Goal: Information Seeking & Learning: Learn about a topic

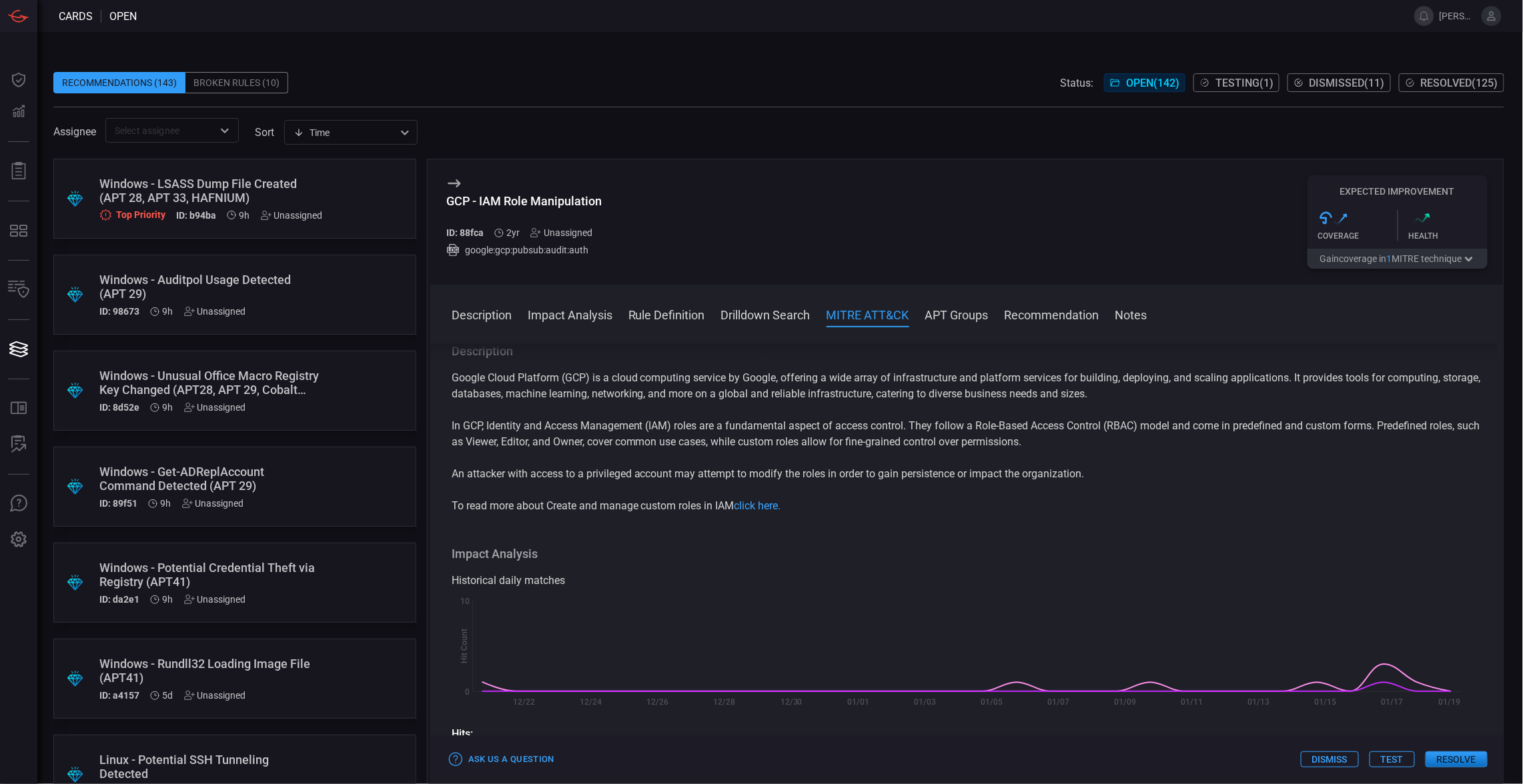
scroll to position [1214, 0]
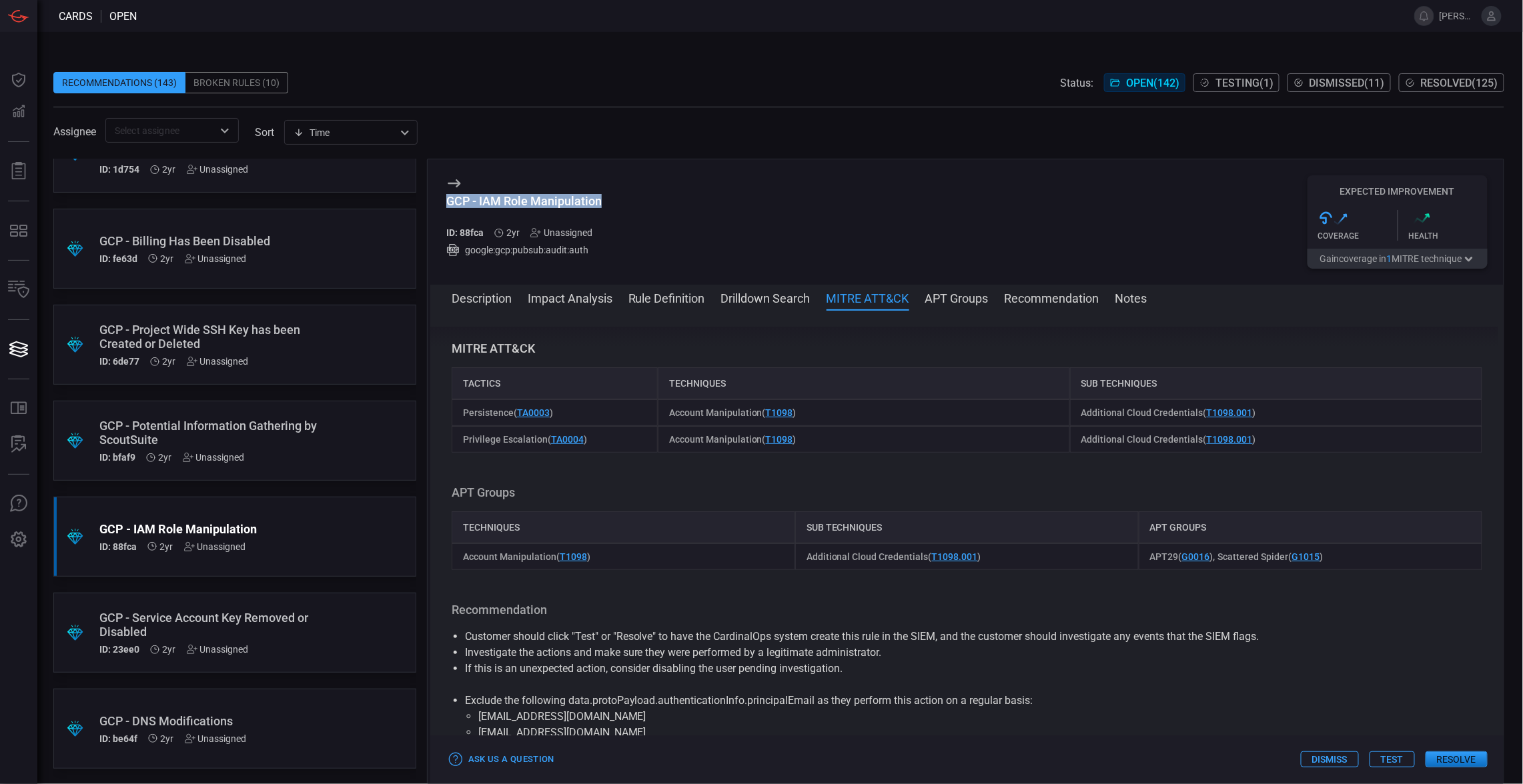
drag, startPoint x: 0, startPoint y: 0, endPoint x: 449, endPoint y: 194, distance: 489.1
click at [449, 194] on div "GCP - IAM Role Manipulation ID: 88fca 2yr Unassigned google:gcp:pubsub:audit:au…" at bounding box center [966, 222] width 1073 height 126
copy div "GCP - IAM Role Manipulation"
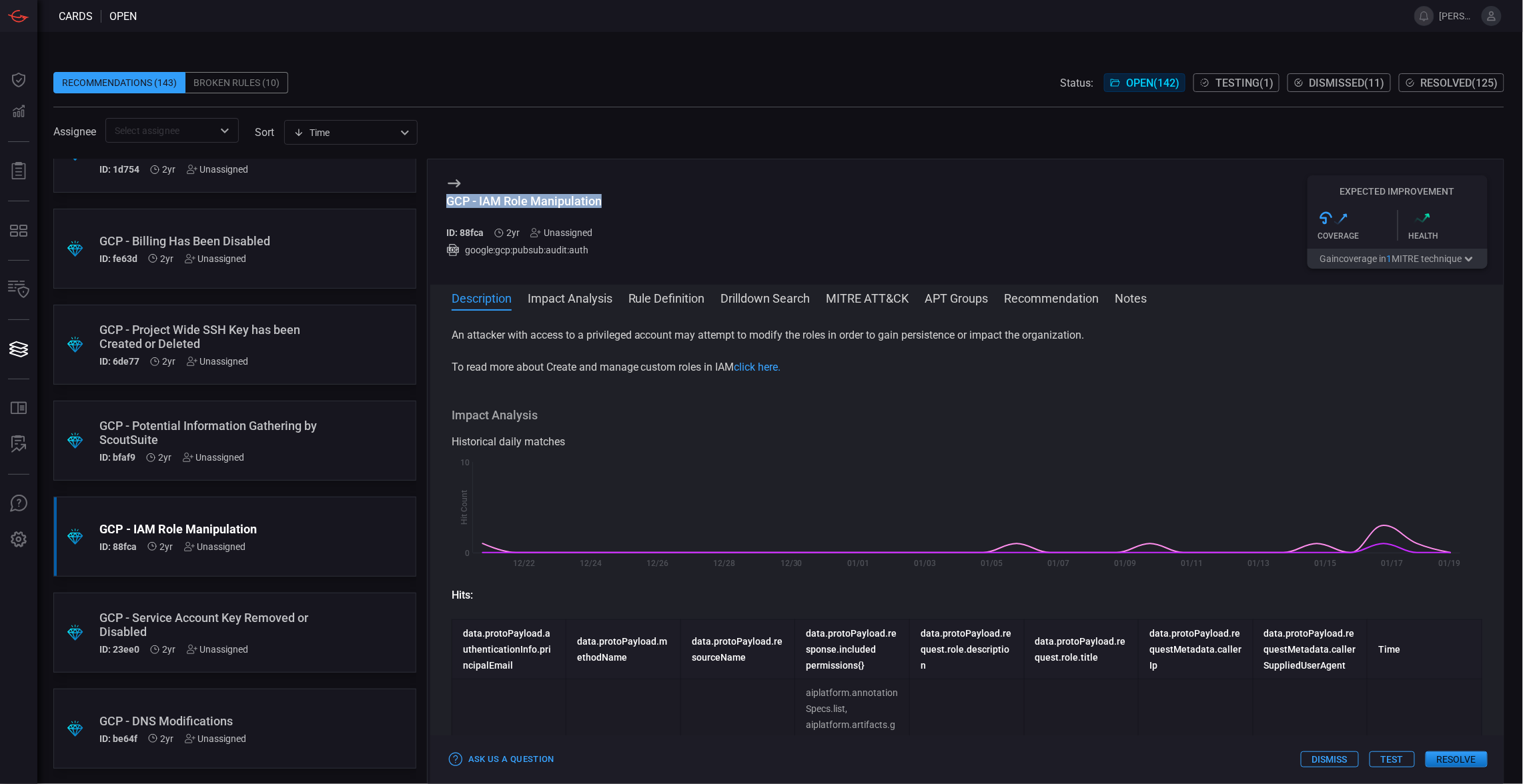
scroll to position [0, 0]
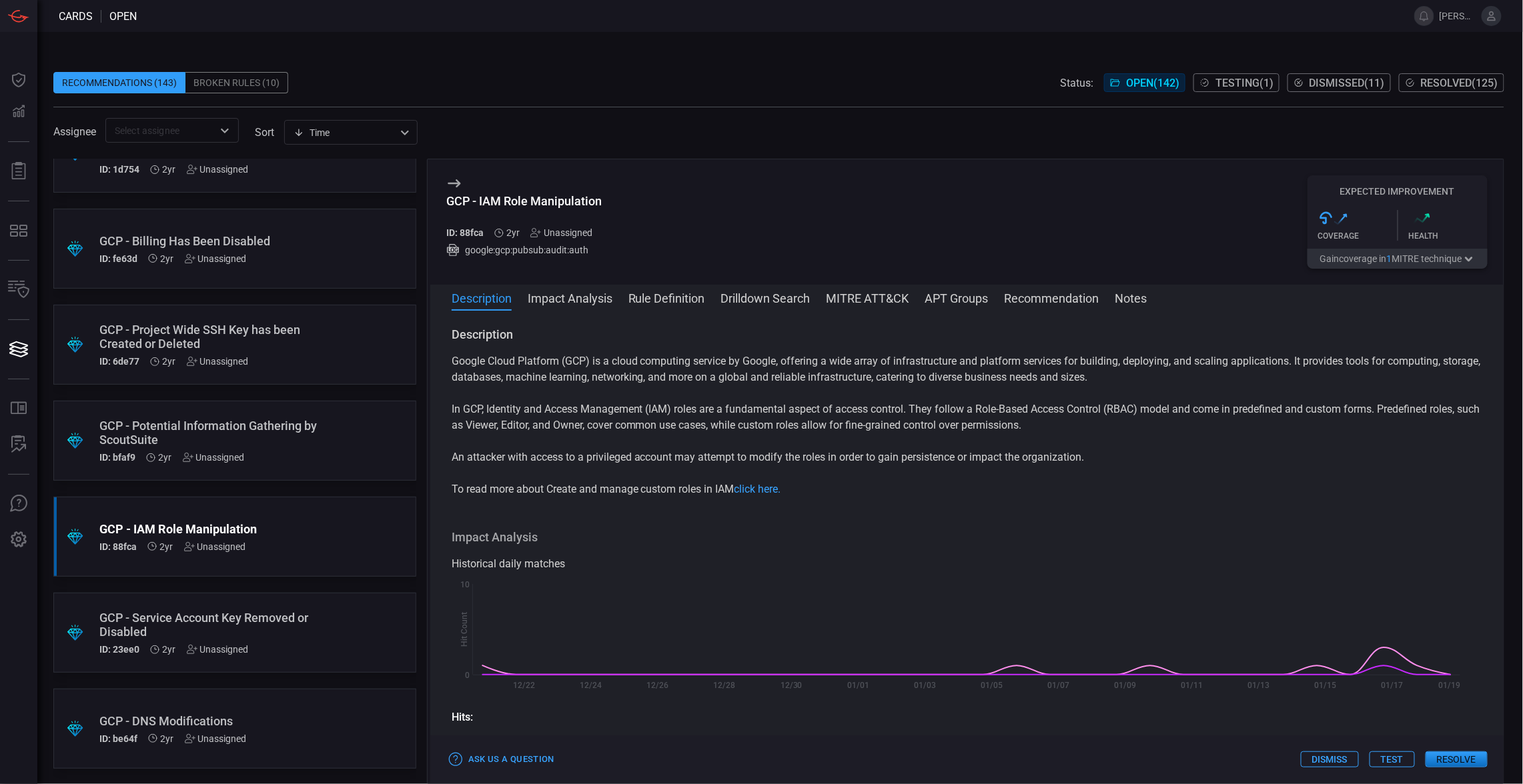
click at [449, 360] on div "Description Google Cloud Platform (GCP) is a cloud computing service by Google,…" at bounding box center [966, 544] width 1073 height 436
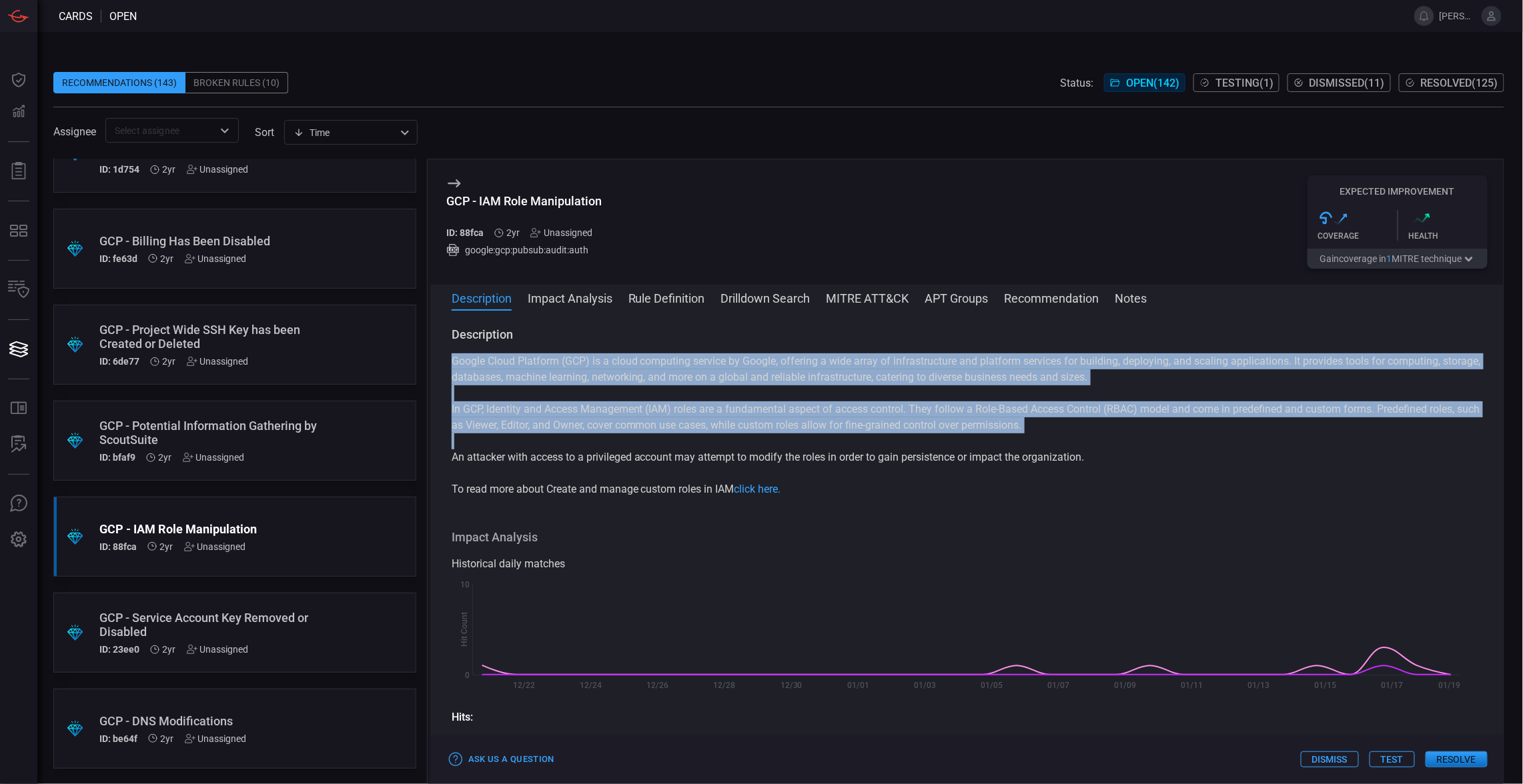
drag, startPoint x: 449, startPoint y: 360, endPoint x: 1093, endPoint y: 454, distance: 650.8
click at [1093, 454] on div "Description Google Cloud Platform (GCP) is a cloud computing service by Google,…" at bounding box center [966, 544] width 1073 height 436
copy div "Google Cloud Platform (GCP) is a cloud computing service by Google, offering a …"
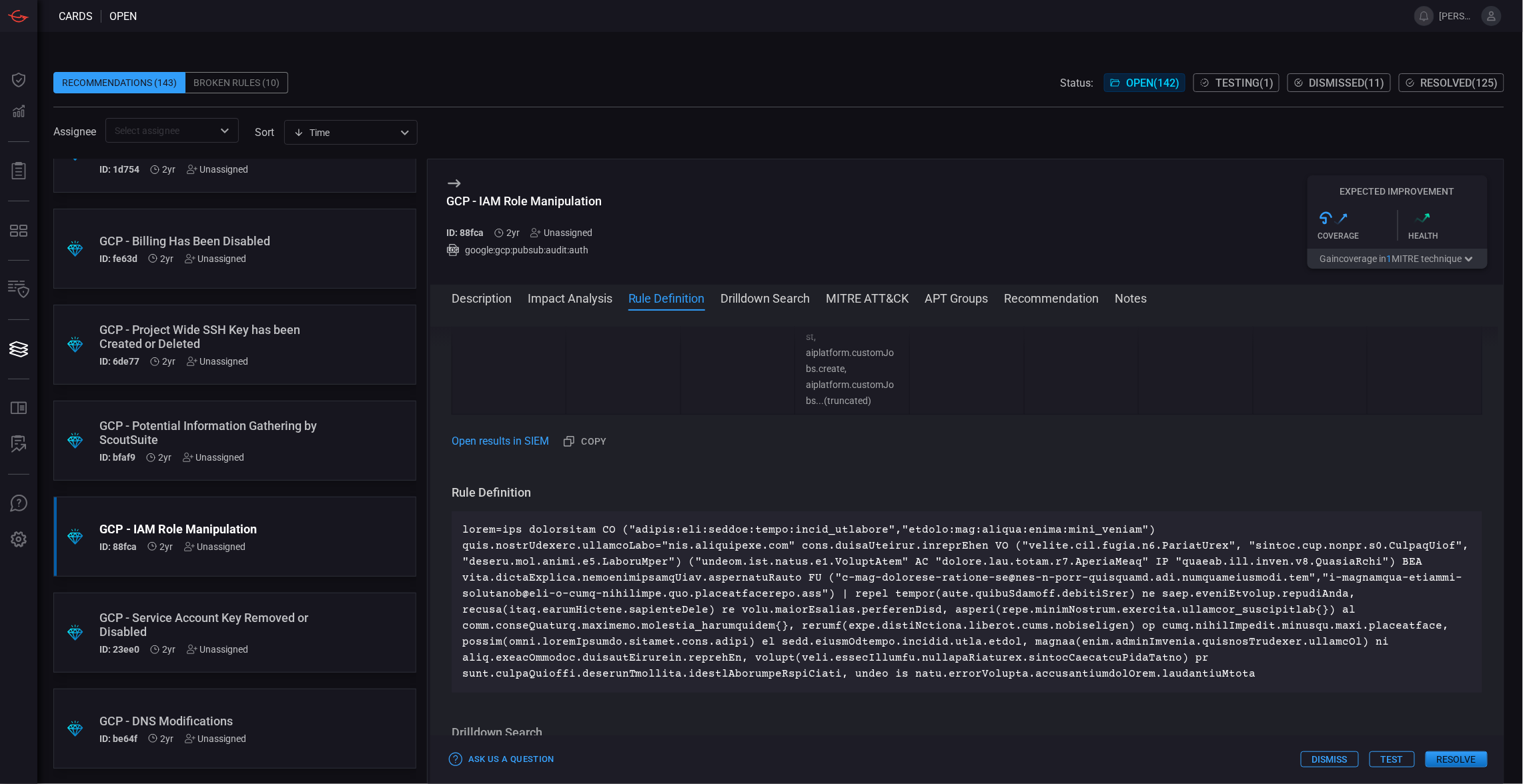
scroll to position [720, 0]
click at [584, 442] on button "Copy" at bounding box center [585, 439] width 53 height 22
click at [534, 556] on p at bounding box center [967, 600] width 1009 height 160
click at [532, 556] on p at bounding box center [967, 600] width 1009 height 160
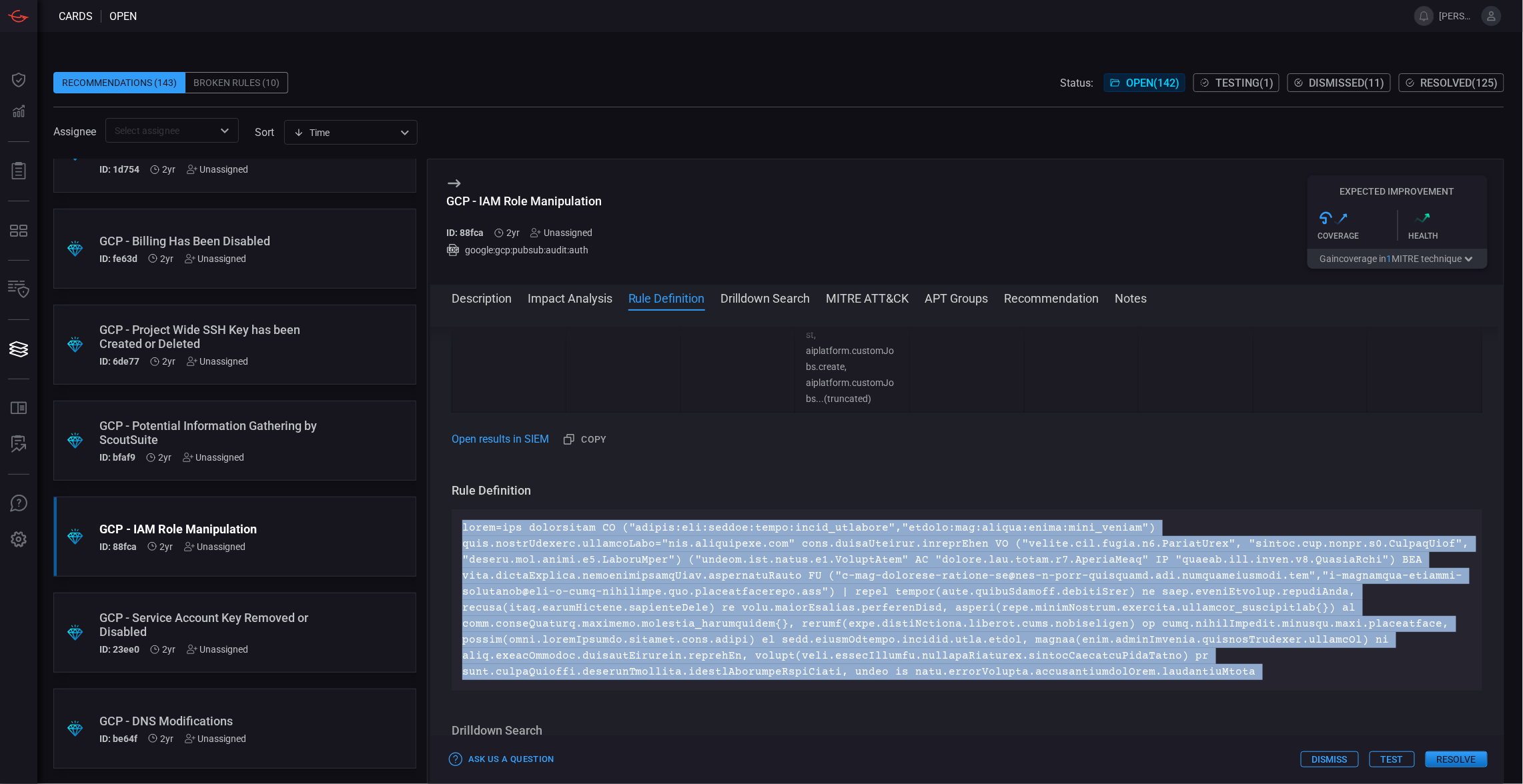
click at [532, 556] on p at bounding box center [967, 600] width 1009 height 160
copy p "index=gcp sourcetype IN ("google:gcp:pubsub:audit:admin_activity","google:gcp:p…"
